Goal: Register for event/course

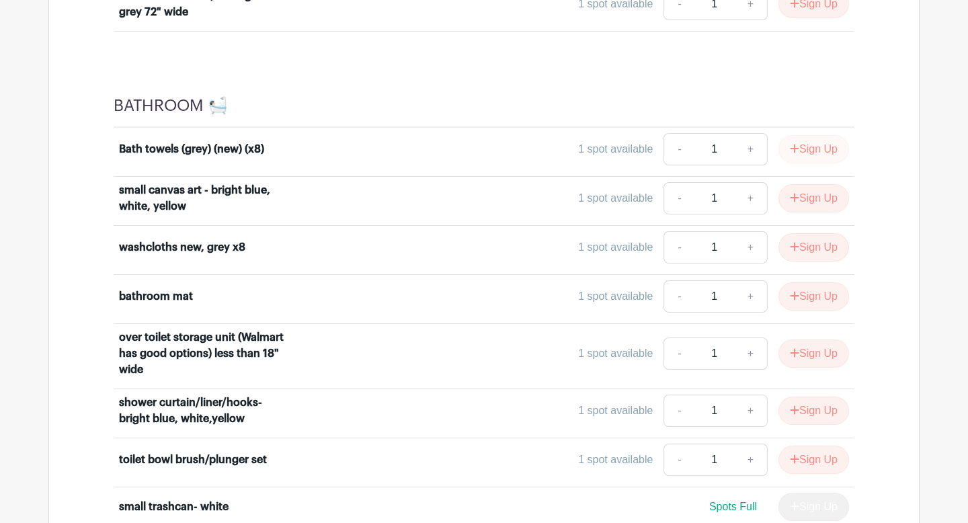
scroll to position [3776, 0]
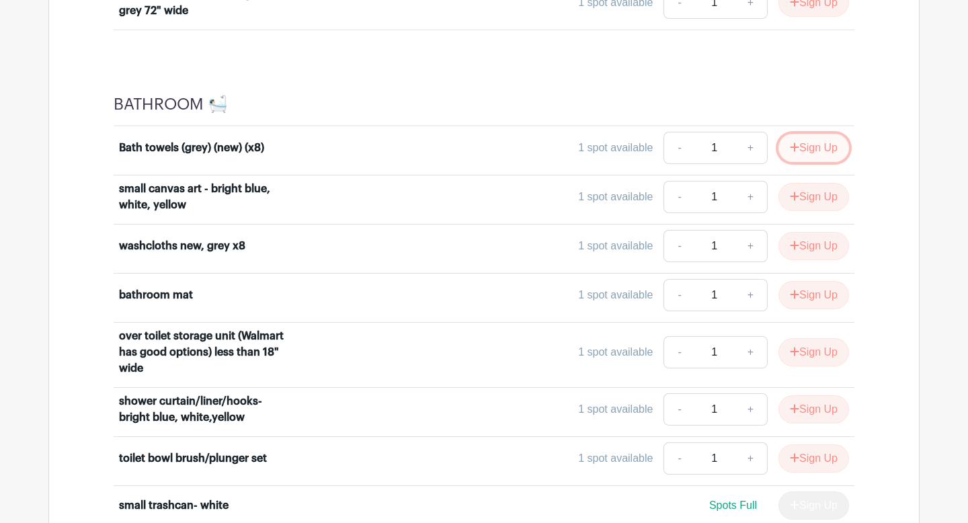
click at [815, 144] on button "Sign Up" at bounding box center [813, 148] width 71 height 28
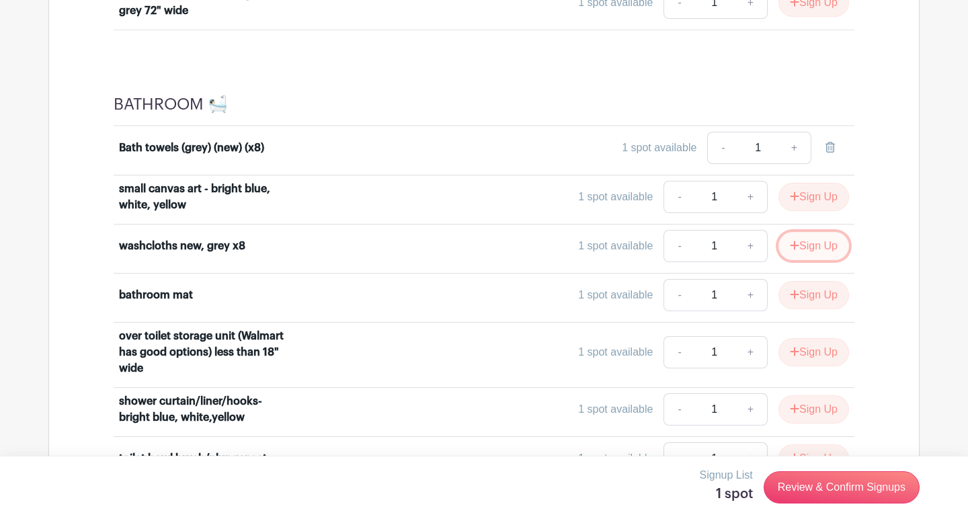
click at [803, 251] on button "Sign Up" at bounding box center [813, 246] width 71 height 28
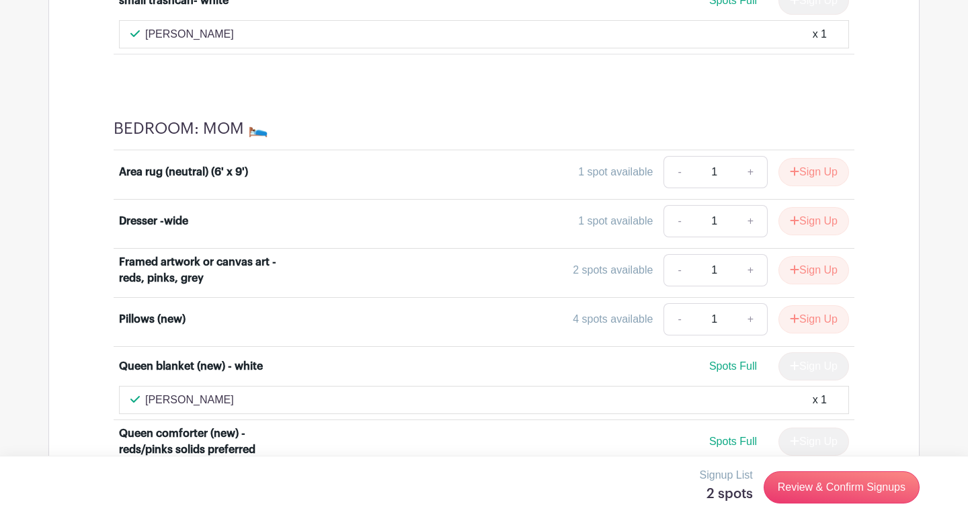
scroll to position [4290, 0]
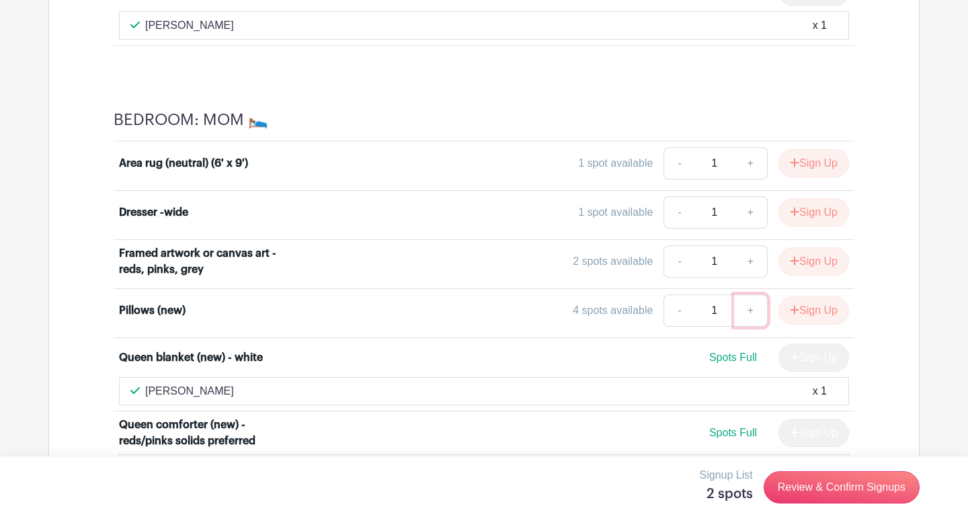
click at [746, 307] on link "+" at bounding box center [751, 310] width 34 height 32
type input "4"
click at [809, 310] on button "Sign Up" at bounding box center [813, 310] width 71 height 28
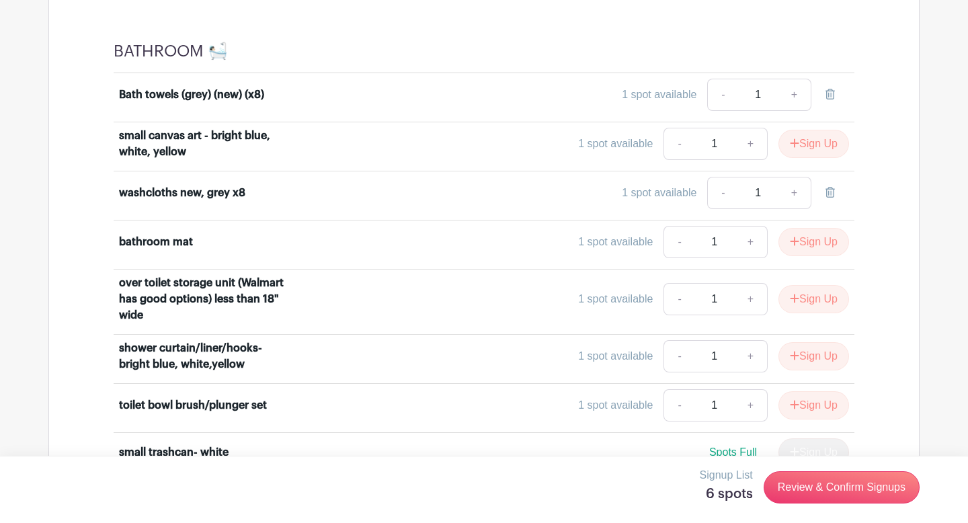
scroll to position [3831, 0]
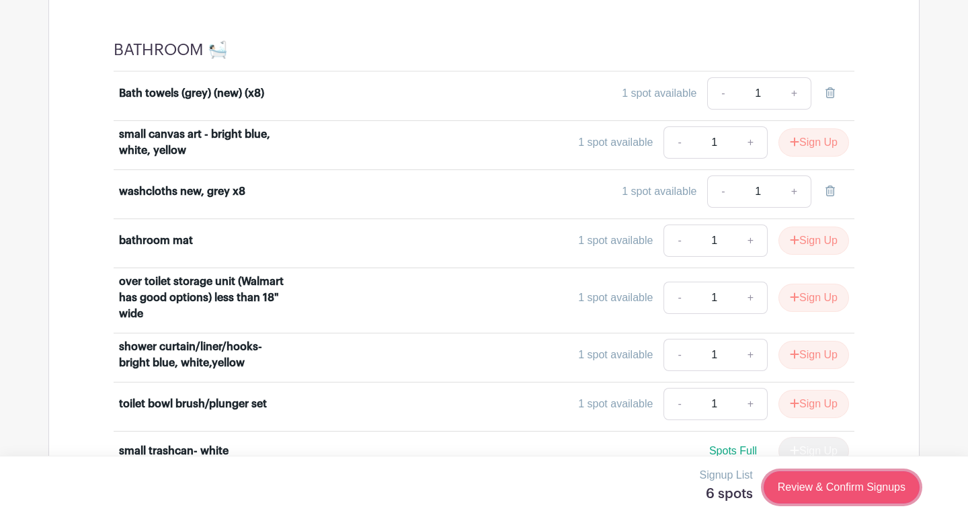
click at [852, 483] on link "Review & Confirm Signups" at bounding box center [841, 487] width 156 height 32
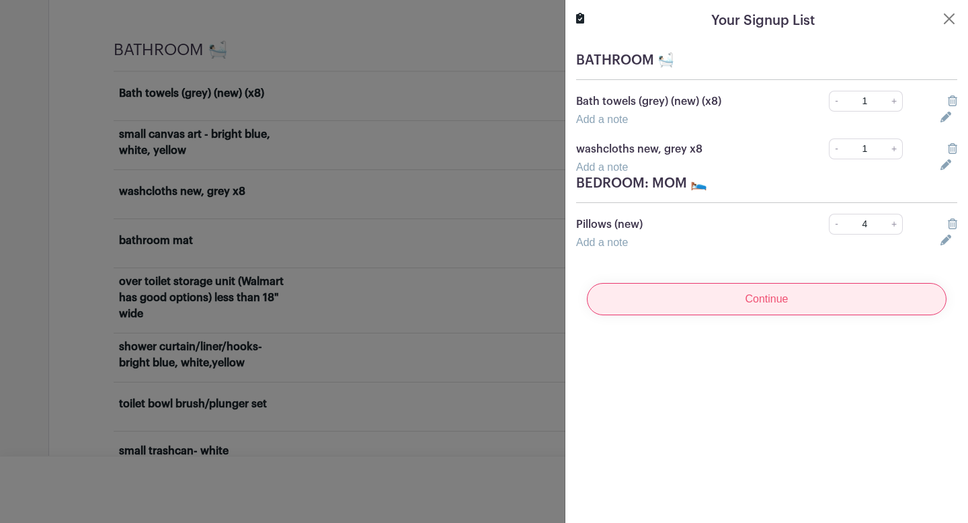
click at [765, 297] on input "Continue" at bounding box center [767, 299] width 360 height 32
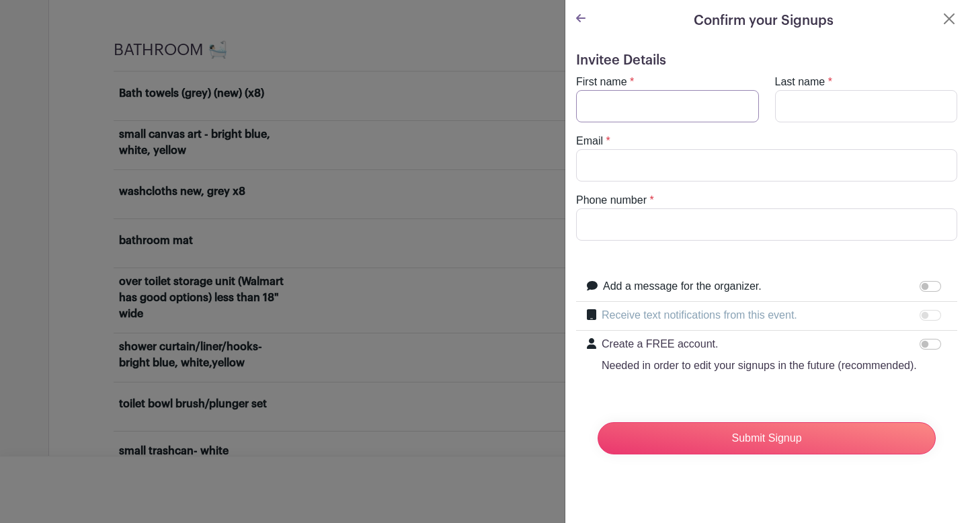
click at [651, 109] on input "First name" at bounding box center [667, 106] width 183 height 32
type input "[PERSON_NAME]"
type input "[EMAIL_ADDRESS][DOMAIN_NAME]"
type input "5105082581"
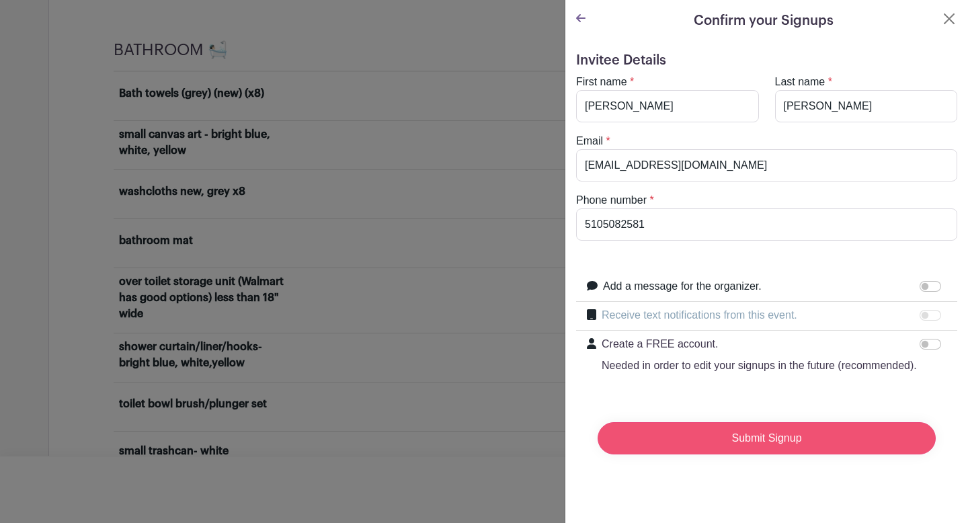
click at [759, 435] on input "Submit Signup" at bounding box center [766, 438] width 338 height 32
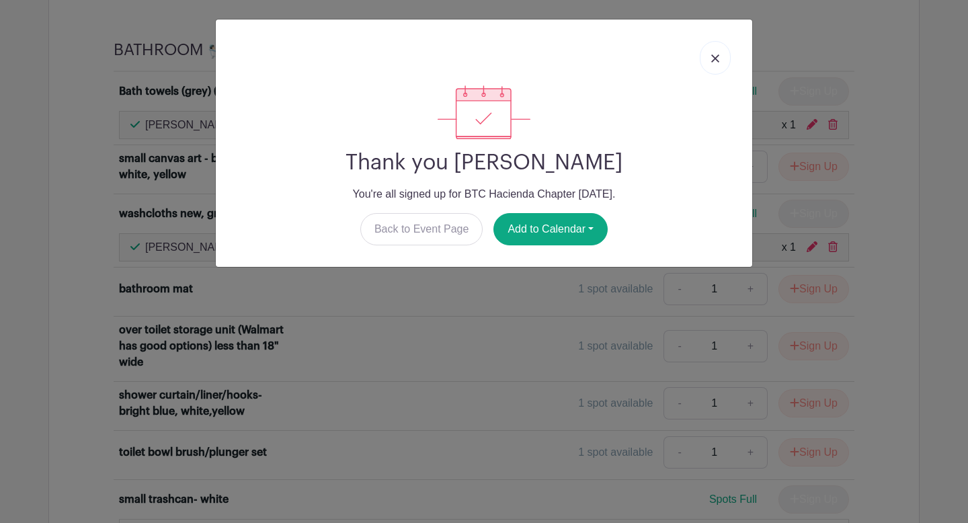
click at [712, 65] on link at bounding box center [715, 58] width 31 height 34
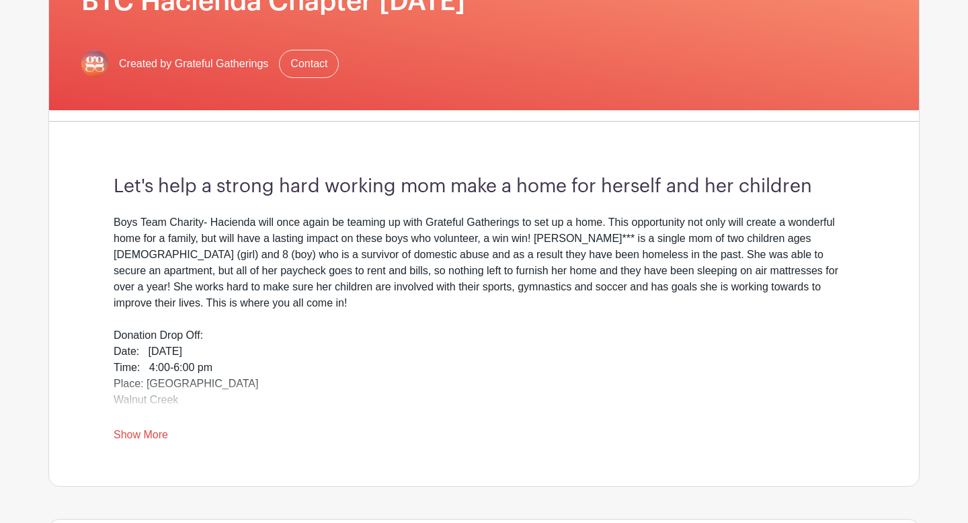
scroll to position [256, 0]
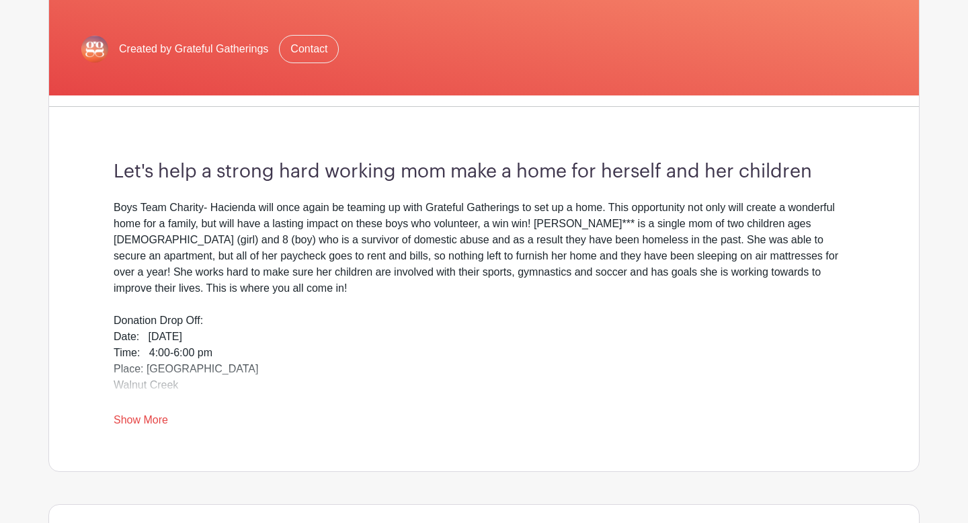
click at [149, 419] on link "Show More" at bounding box center [141, 422] width 54 height 17
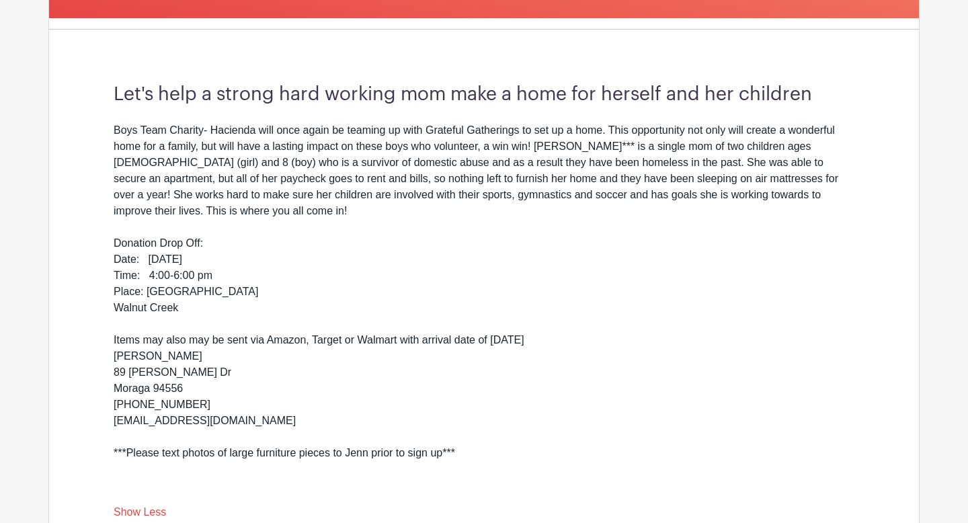
scroll to position [338, 0]
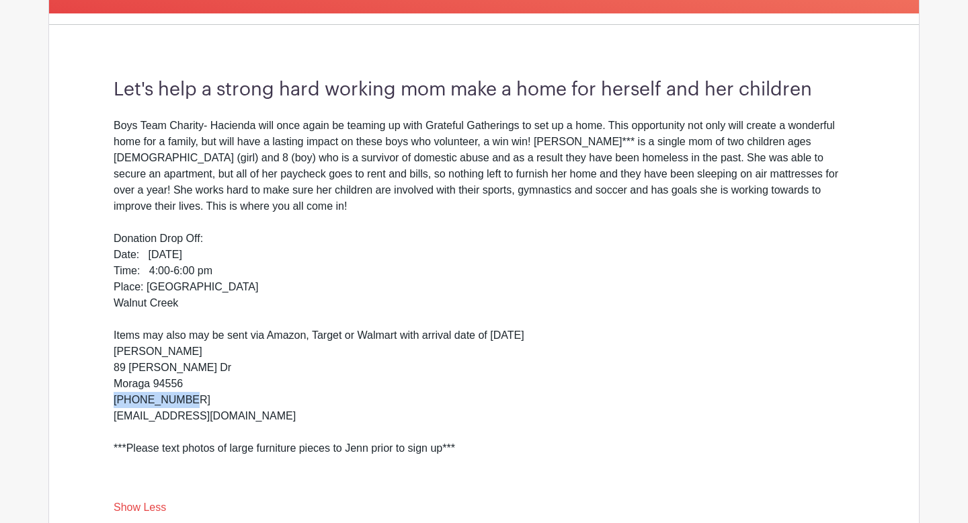
drag, startPoint x: 116, startPoint y: 385, endPoint x: 195, endPoint y: 379, distance: 79.5
click at [195, 379] on div "Boys Team Charity- Hacienda will once again be teaming up with Grateful Gatheri…" at bounding box center [484, 303] width 741 height 371
copy div "[PHONE_NUMBER]"
